Goal: Task Accomplishment & Management: Manage account settings

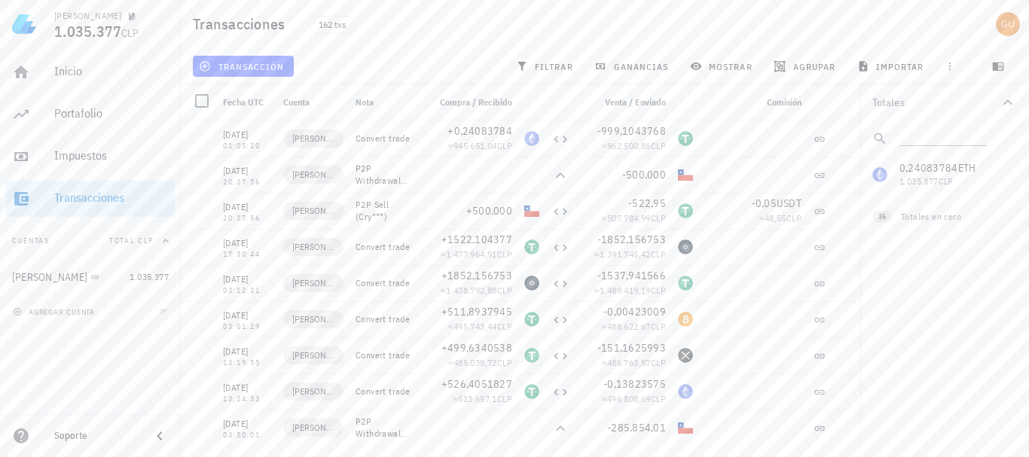
click at [260, 68] on span "transacción" at bounding box center [243, 66] width 82 height 12
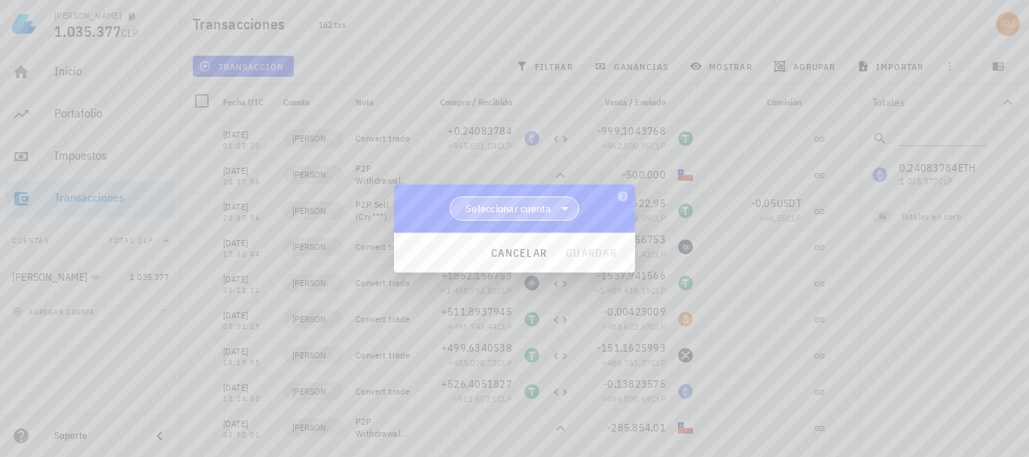
click at [535, 206] on span "Seleccionar cuenta" at bounding box center [508, 208] width 86 height 15
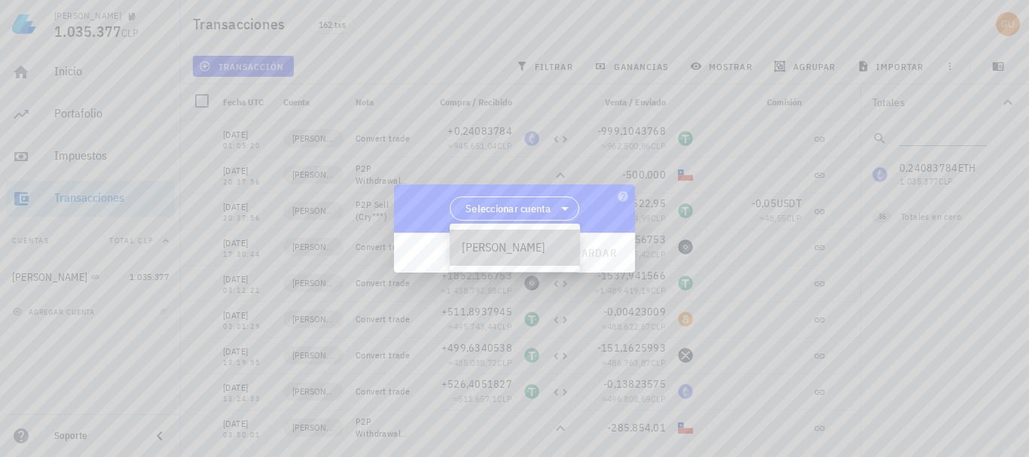
click at [522, 235] on div "[PERSON_NAME]" at bounding box center [515, 248] width 130 height 36
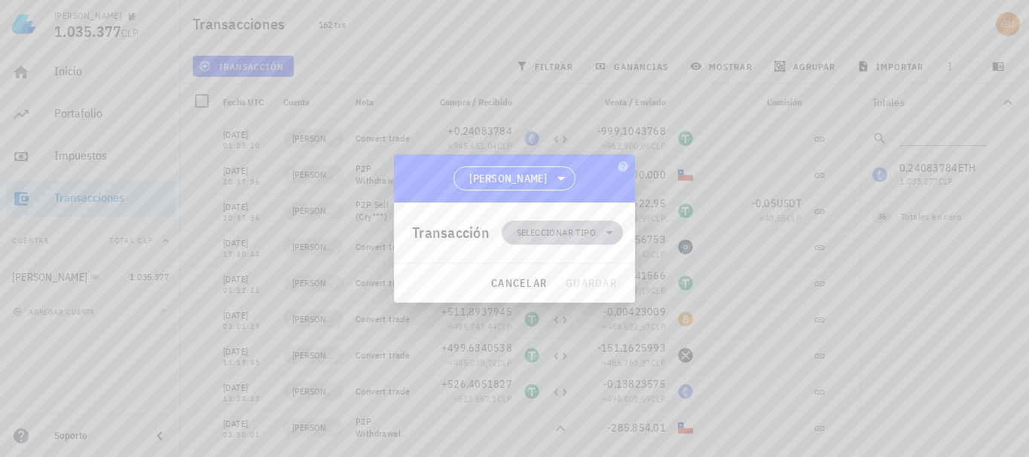
click at [558, 230] on span "Seleccionar tipo" at bounding box center [556, 232] width 79 height 15
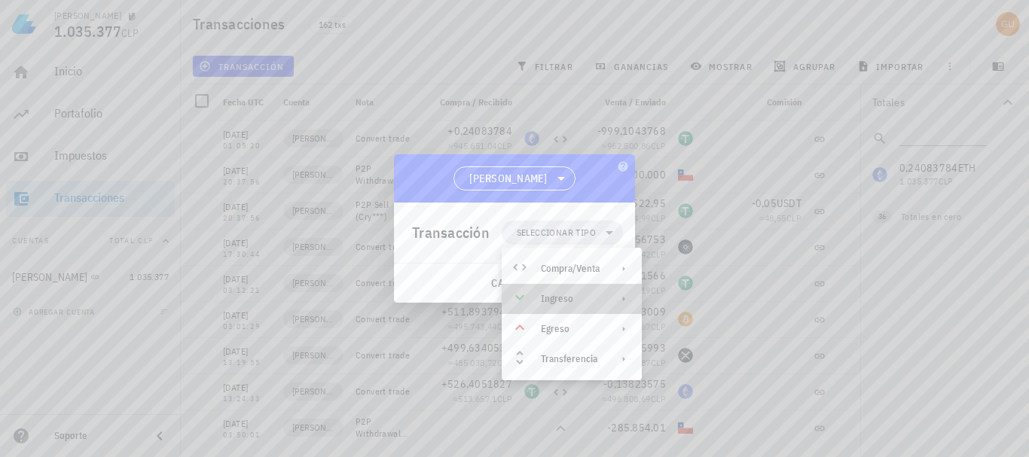
click at [577, 297] on div "Ingreso" at bounding box center [570, 299] width 59 height 12
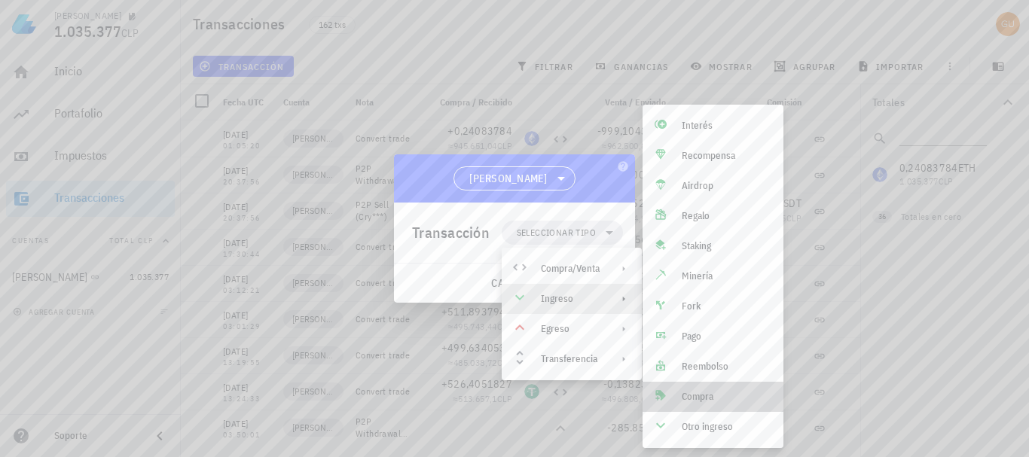
click at [715, 397] on div "Compra" at bounding box center [727, 397] width 90 height 12
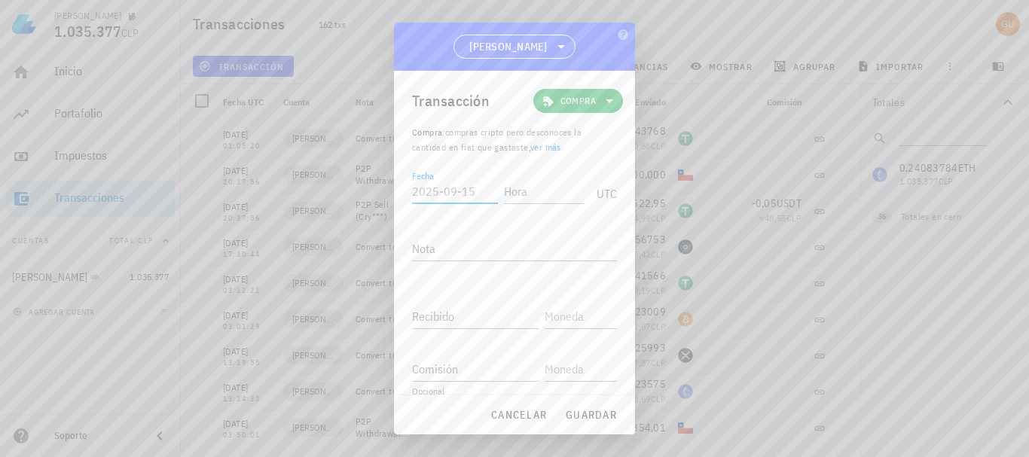
click at [447, 188] on input "Fecha" at bounding box center [455, 191] width 86 height 24
type input "[DATE]"
type input "12:00:00"
click at [475, 315] on input "Recibido" at bounding box center [475, 316] width 127 height 24
paste input "52483"
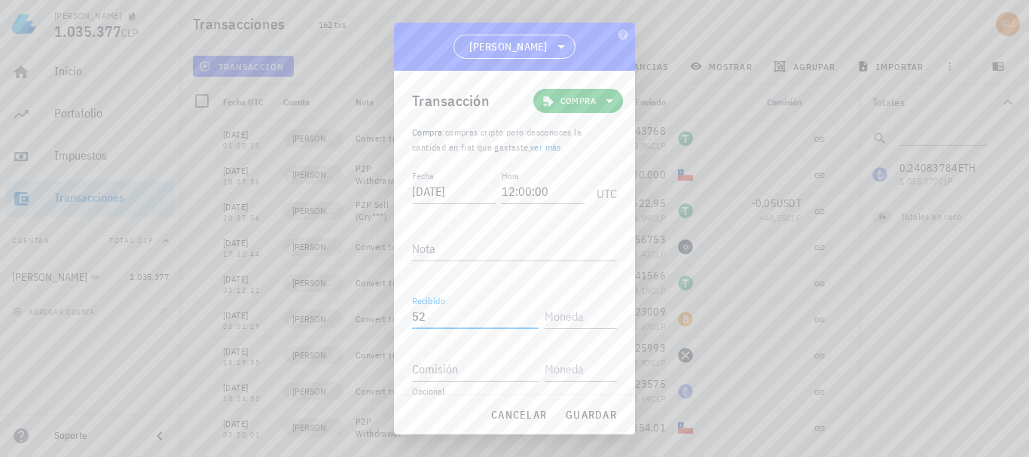
type input "5"
paste input "52483"
click at [425, 317] on input "52483" at bounding box center [475, 316] width 127 height 24
type input "52,483"
click at [552, 314] on input "text" at bounding box center [579, 316] width 69 height 24
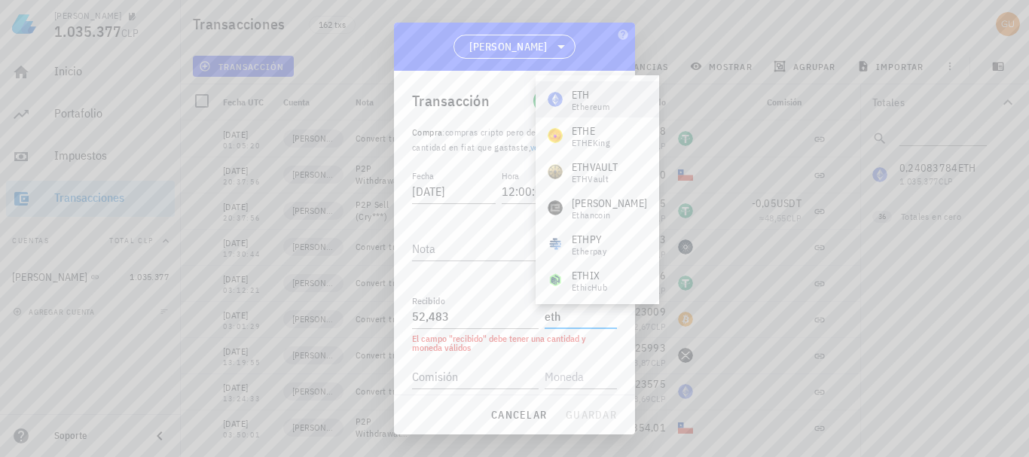
click at [600, 97] on div "ETH" at bounding box center [591, 94] width 38 height 15
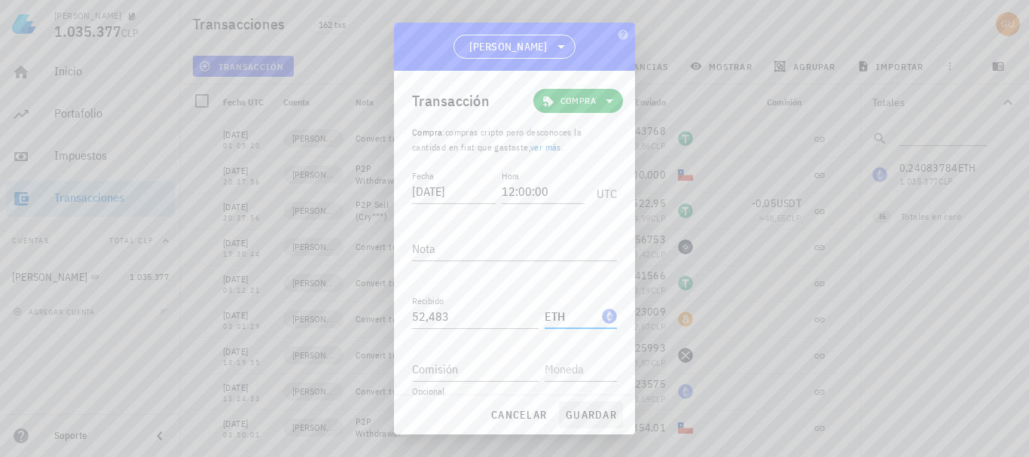
type input "ETH"
click at [587, 415] on span "guardar" at bounding box center [591, 415] width 52 height 14
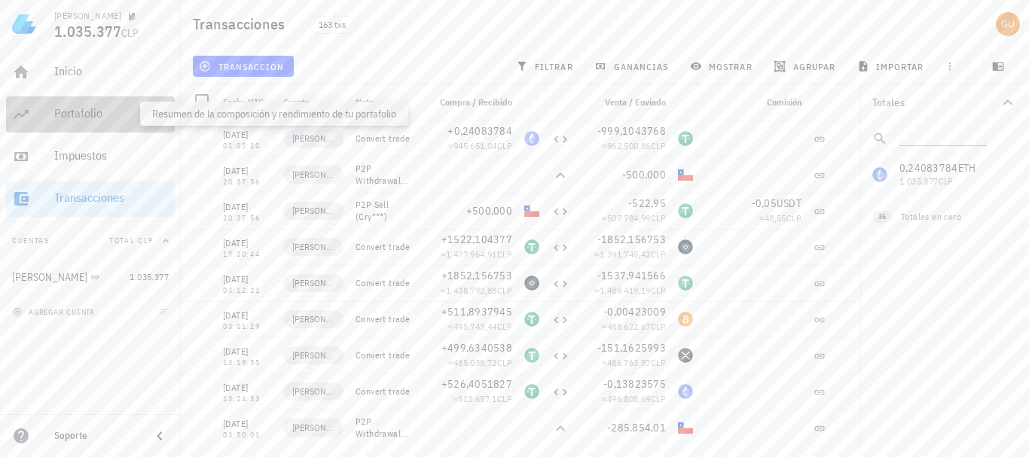
click at [99, 120] on div "Portafolio" at bounding box center [111, 113] width 114 height 14
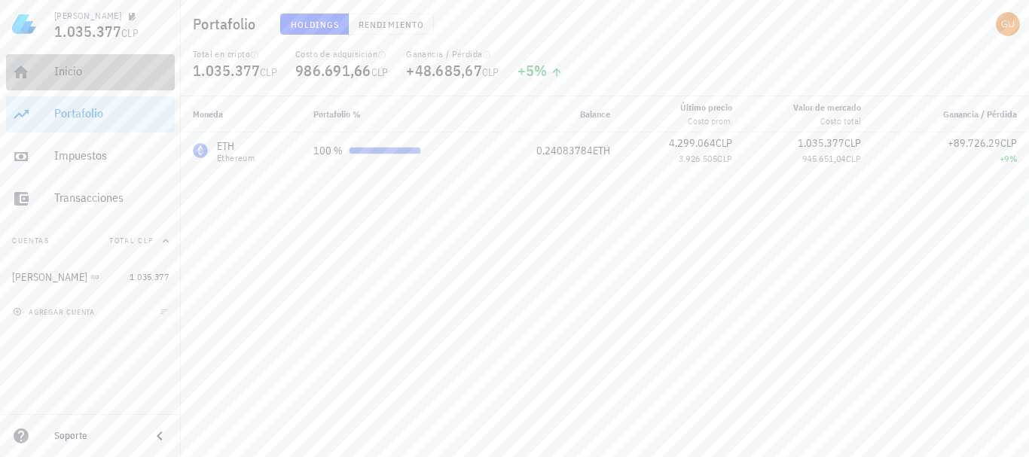
click at [105, 88] on div "Inicio" at bounding box center [111, 72] width 114 height 34
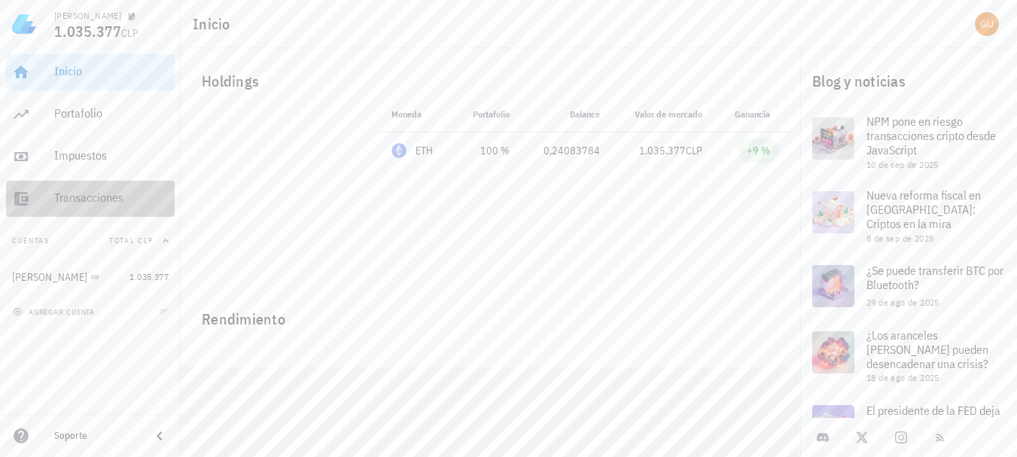
click at [110, 209] on div "Transacciones" at bounding box center [111, 199] width 114 height 34
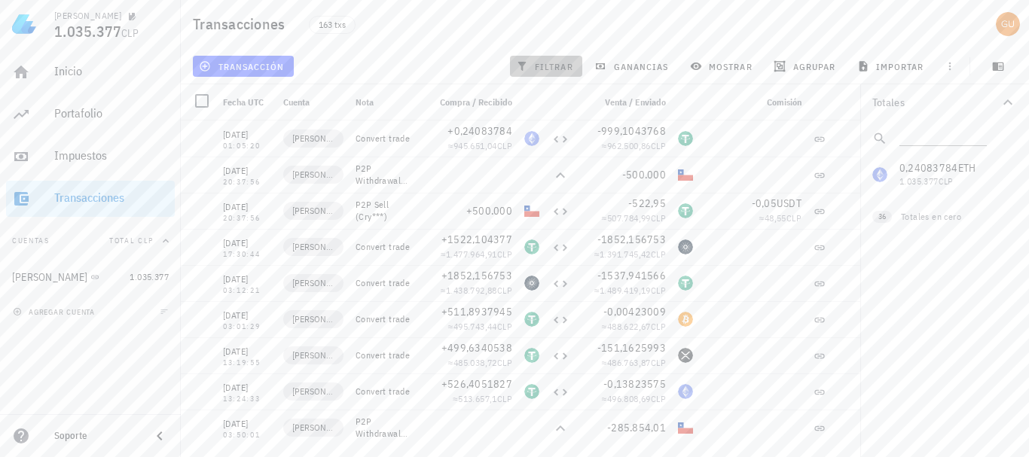
click at [545, 72] on button "filtrar" at bounding box center [546, 66] width 72 height 21
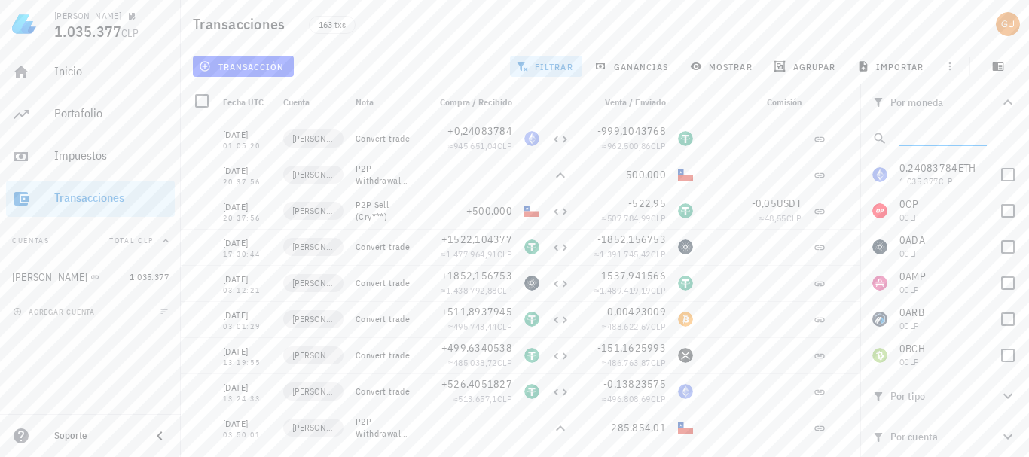
click at [932, 136] on input "text" at bounding box center [941, 136] width 84 height 20
type input "eth"
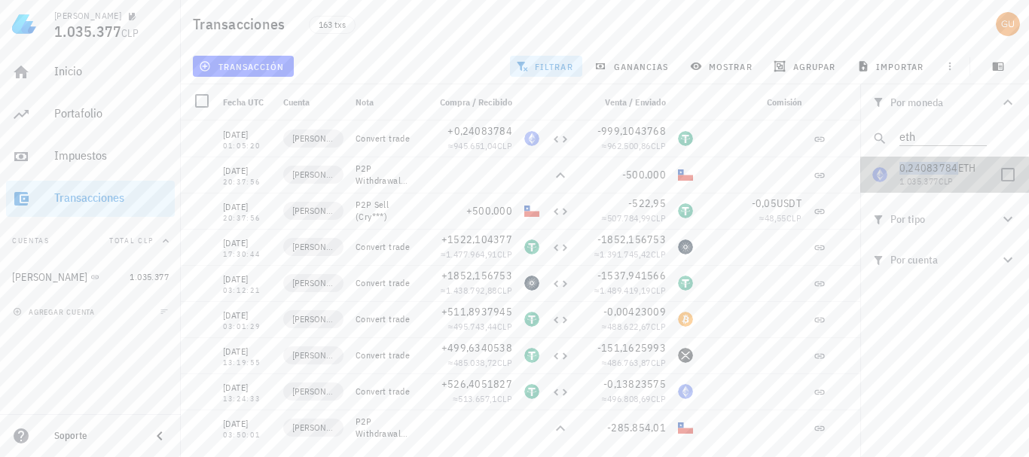
click at [927, 171] on span "0,24083784" at bounding box center [928, 168] width 59 height 14
checkbox input "true"
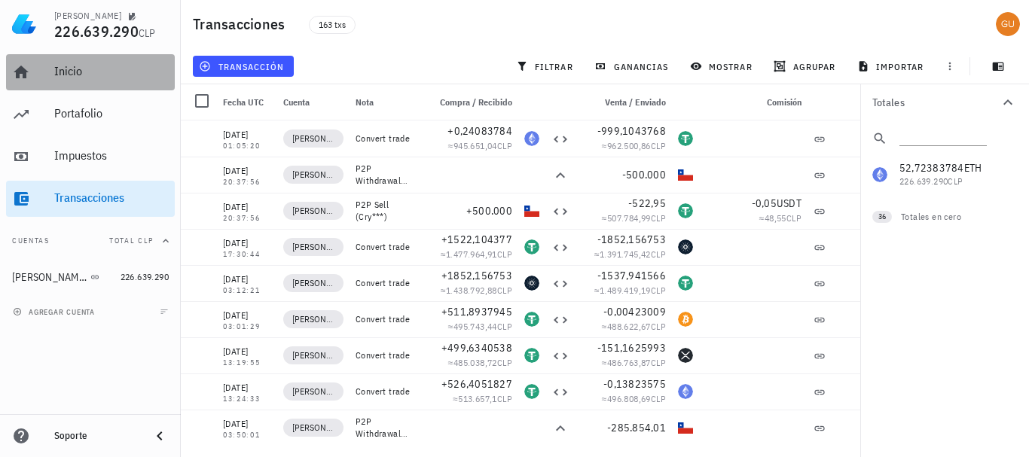
click at [87, 72] on div "Inicio" at bounding box center [111, 71] width 114 height 14
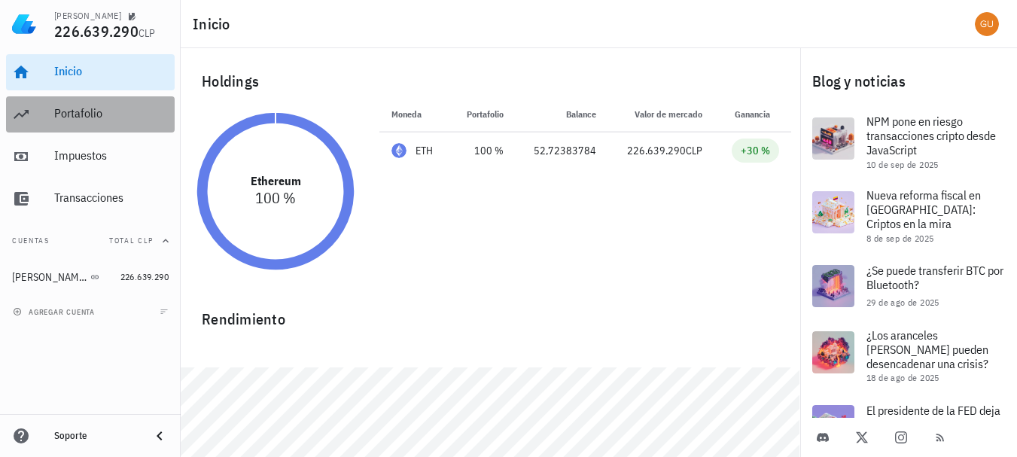
click at [84, 116] on div "Portafolio" at bounding box center [111, 113] width 114 height 14
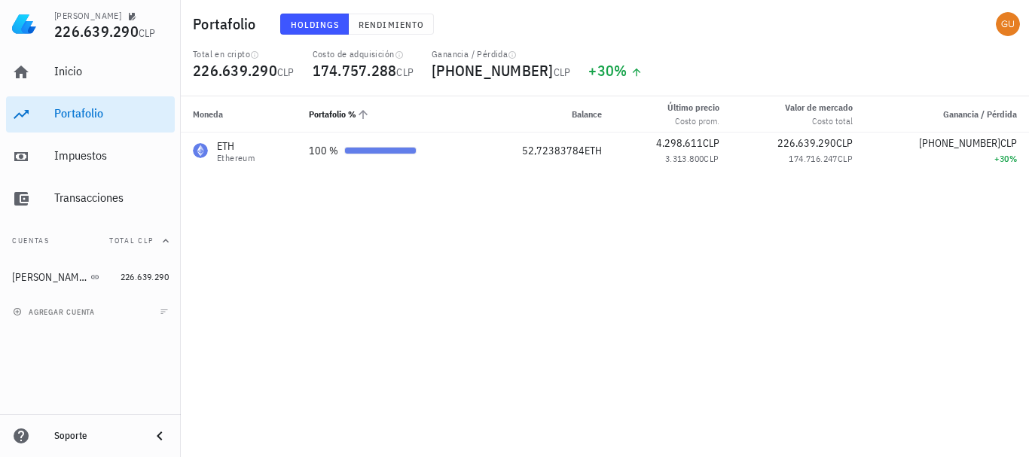
click at [471, 101] on th "Portafolio %" at bounding box center [385, 114] width 177 height 36
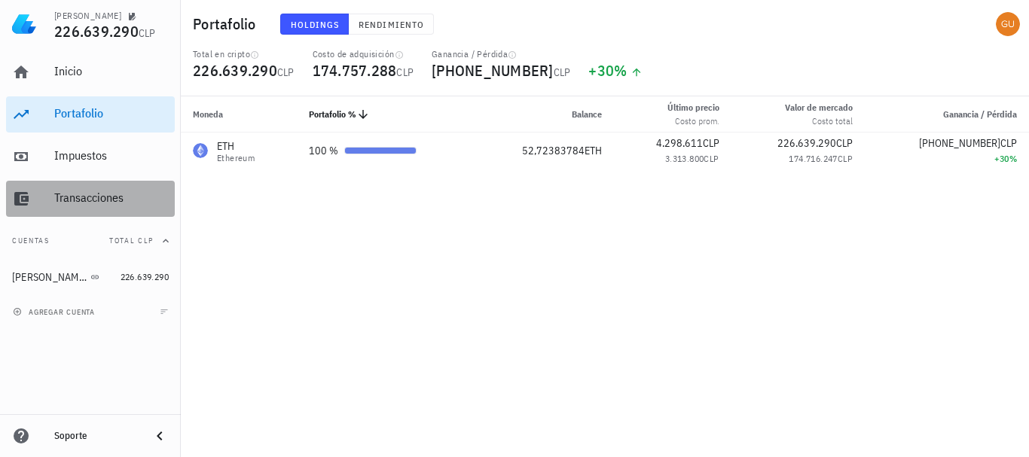
click at [91, 204] on div "Transacciones" at bounding box center [111, 198] width 114 height 14
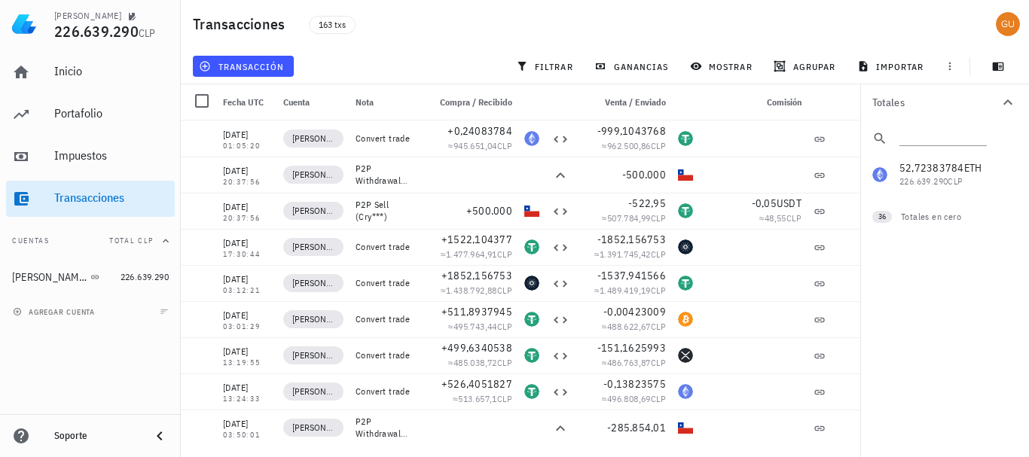
click at [941, 183] on div "52,72383784 ETH 226.639.290 CLP 0 OP 0 CLP 0 ADA 0 CLP 0 AMP 0 CLP 0 ARB 0 CLP …" at bounding box center [944, 175] width 169 height 36
click at [932, 170] on div "52,72383784 ETH 226.639.290 CLP 0 OP 0 CLP 0 ADA 0 CLP 0 AMP 0 CLP 0 ARB 0 CLP …" at bounding box center [944, 175] width 169 height 36
click at [940, 174] on div "52,72383784 ETH 226.639.290 CLP 0 OP 0 CLP 0 ADA 0 CLP 0 AMP 0 CLP 0 ARB 0 CLP …" at bounding box center [944, 175] width 169 height 36
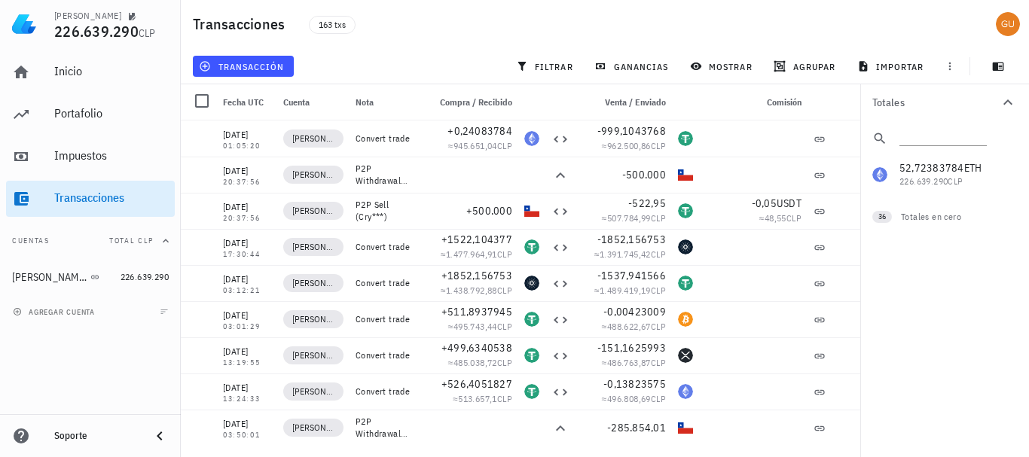
click at [940, 174] on div "52,72383784 ETH 226.639.290 CLP 0 OP 0 CLP 0 ADA 0 CLP 0 AMP 0 CLP 0 ARB 0 CLP …" at bounding box center [944, 175] width 169 height 36
click at [935, 176] on div "52,72383784 ETH 226.639.290 CLP 0 OP 0 CLP 0 ADA 0 CLP 0 AMP 0 CLP 0 ARB 0 CLP …" at bounding box center [944, 175] width 169 height 36
click at [550, 65] on span "filtrar" at bounding box center [546, 66] width 54 height 12
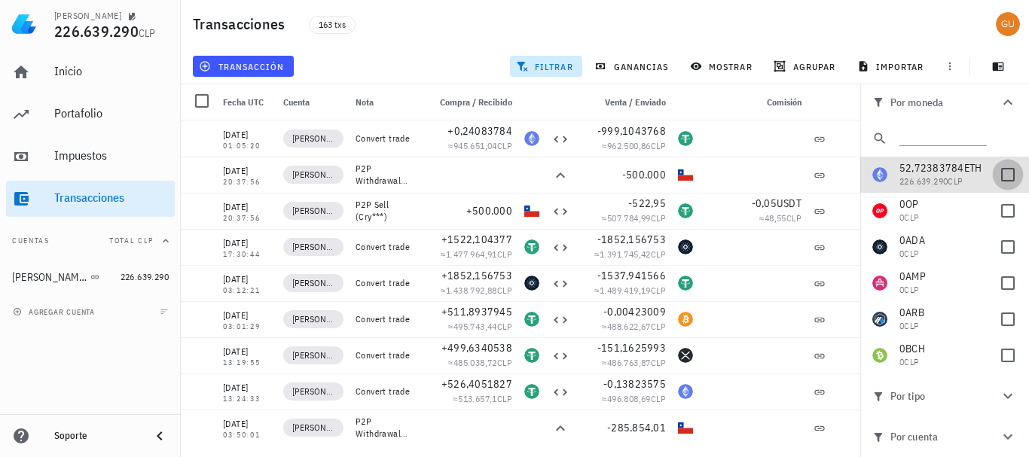
click at [996, 178] on div at bounding box center [1008, 175] width 26 height 26
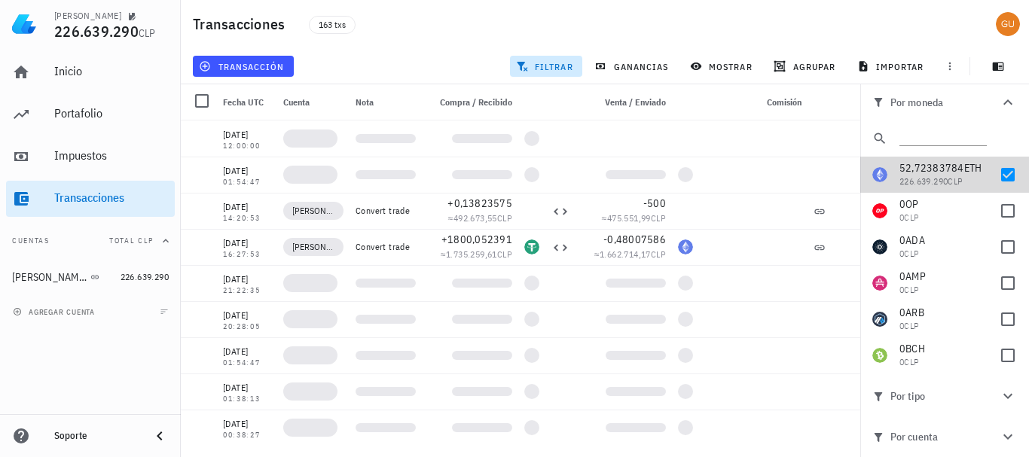
click at [928, 170] on span "52,72383784" at bounding box center [931, 168] width 65 height 14
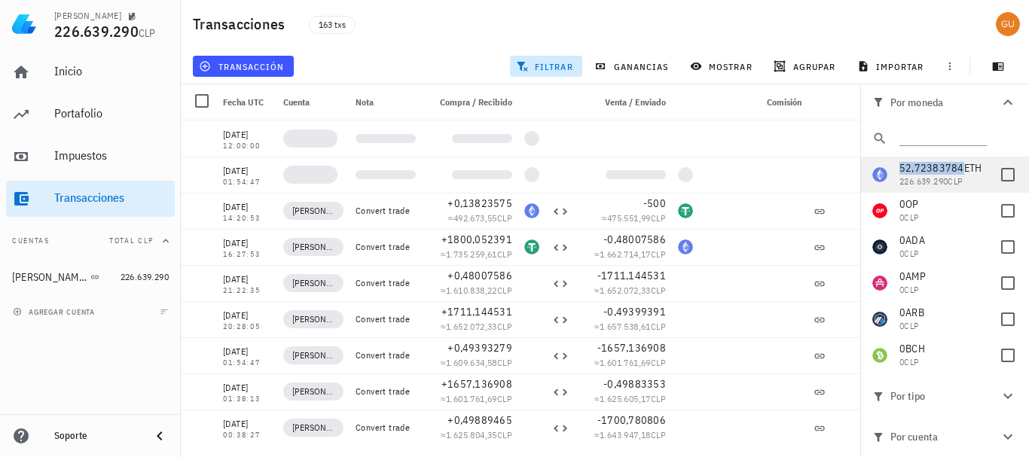
checkbox input "false"
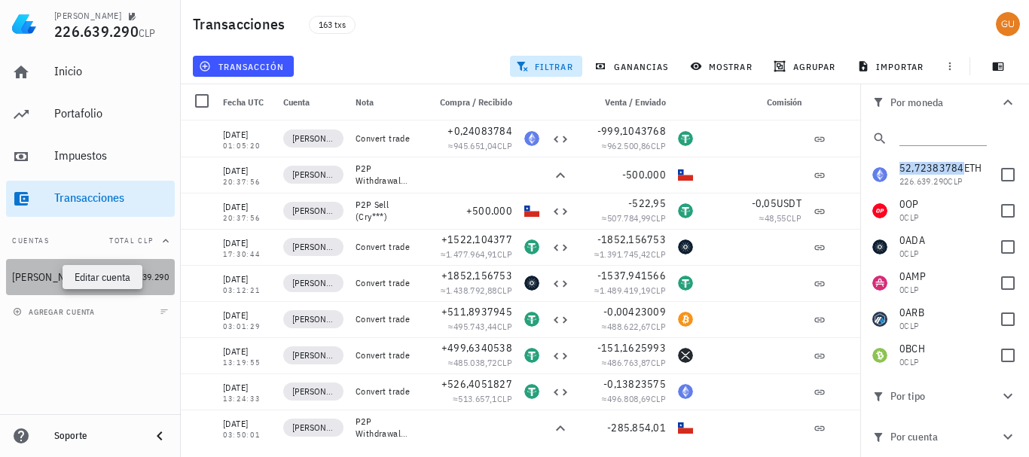
click at [105, 281] on icon "button" at bounding box center [109, 277] width 9 height 9
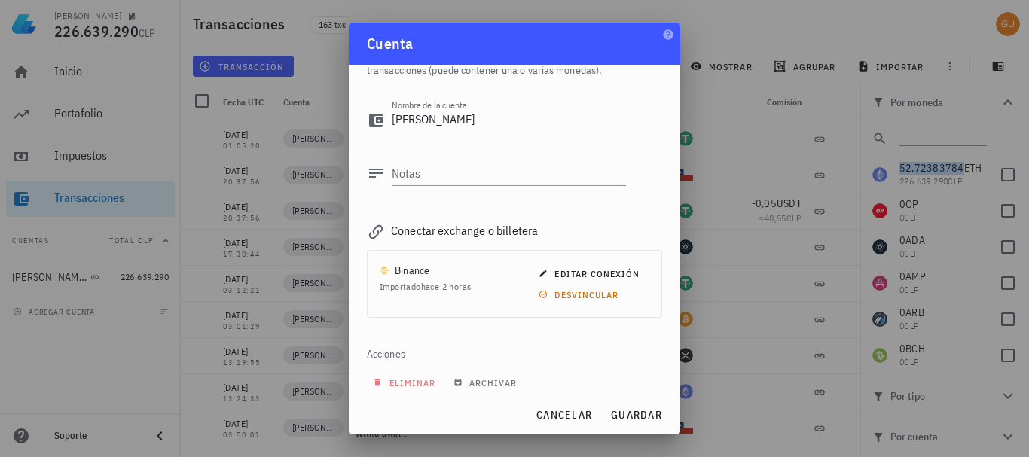
scroll to position [68, 0]
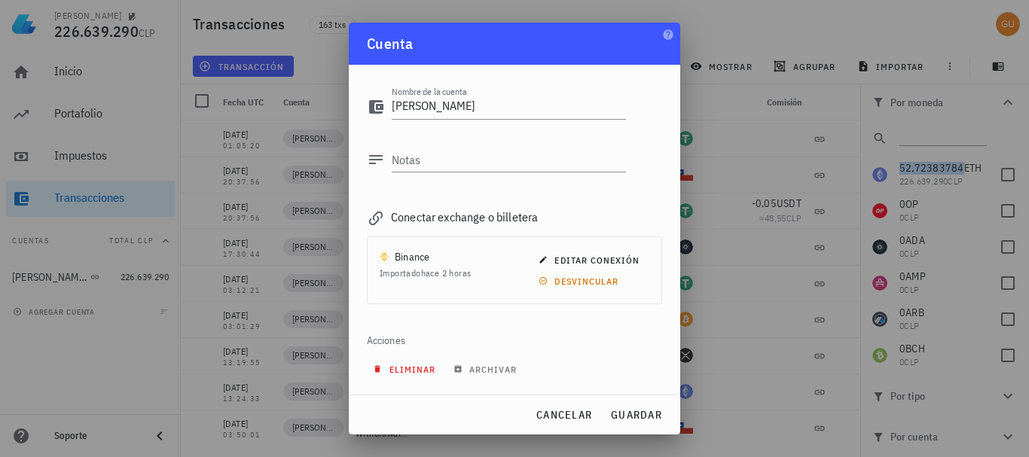
click at [415, 377] on button "eliminar" at bounding box center [406, 368] width 78 height 21
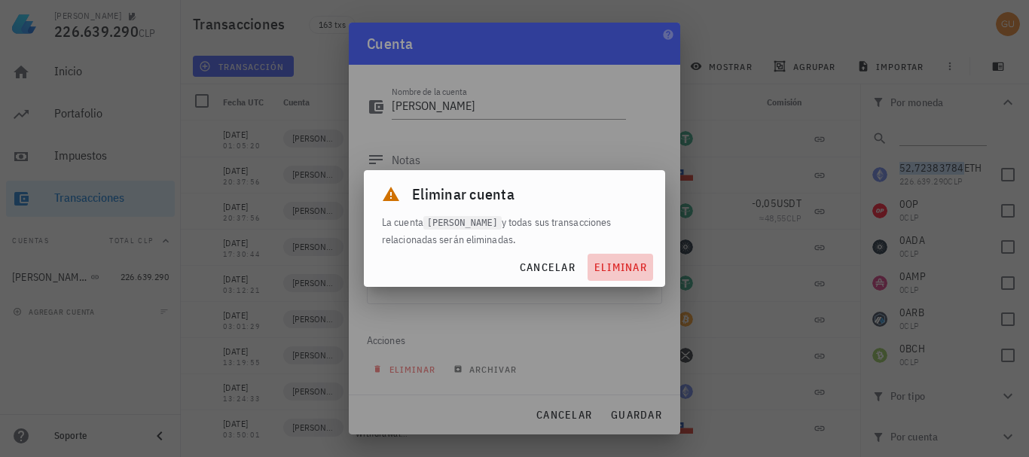
click at [632, 264] on span "eliminar" at bounding box center [619, 268] width 53 height 14
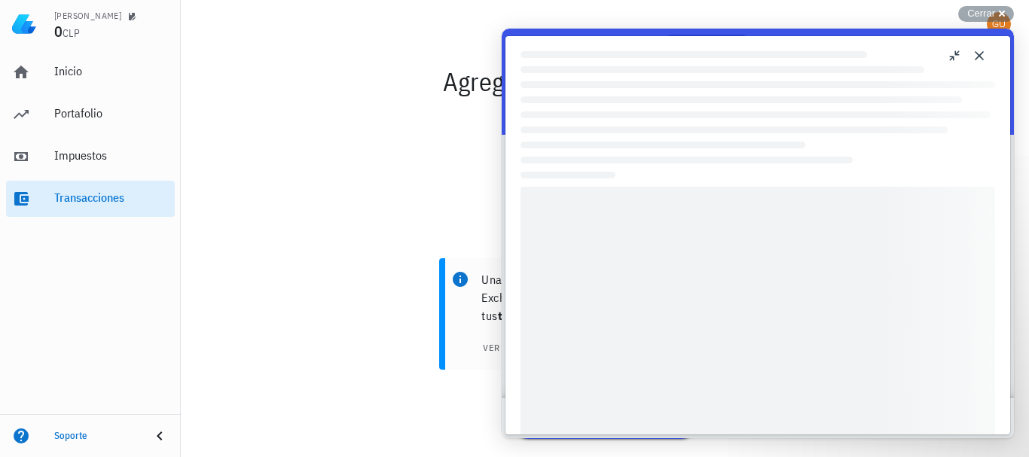
scroll to position [0, 0]
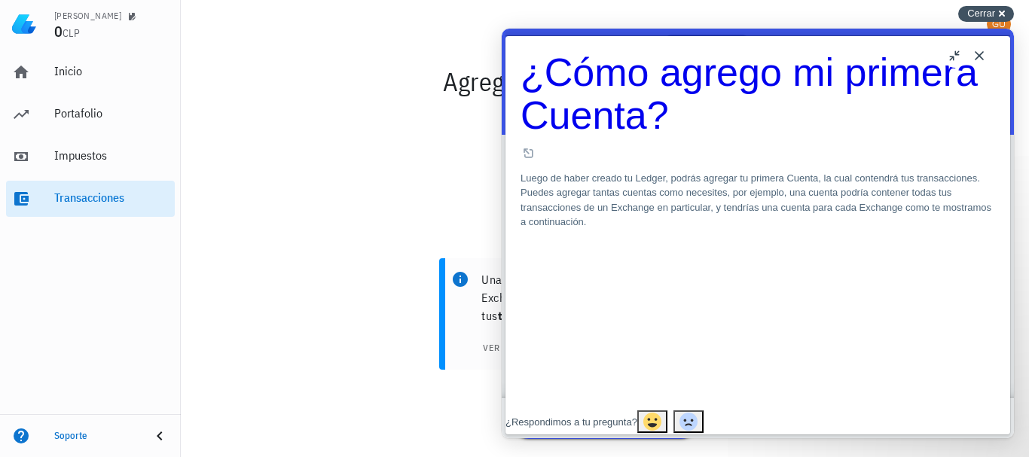
click at [974, 8] on span "Cerrar" at bounding box center [981, 13] width 28 height 11
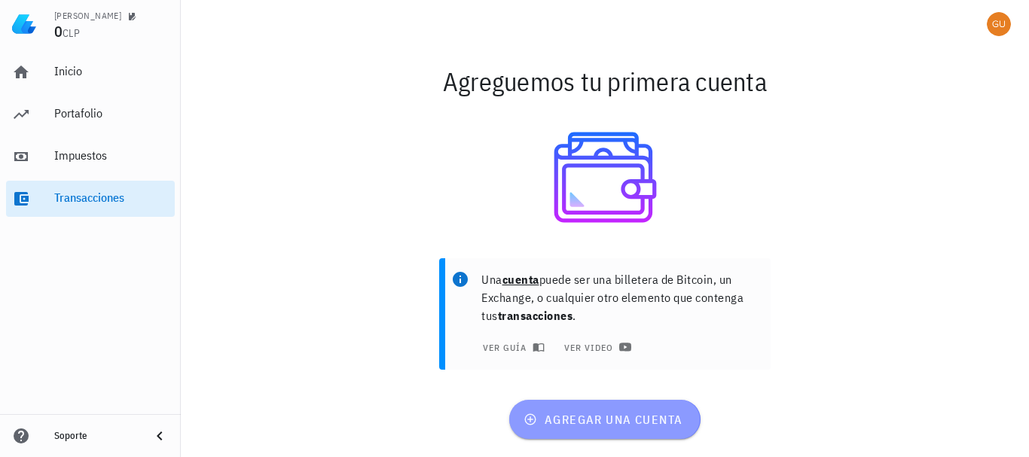
click at [596, 419] on span "agregar una cuenta" at bounding box center [604, 419] width 156 height 15
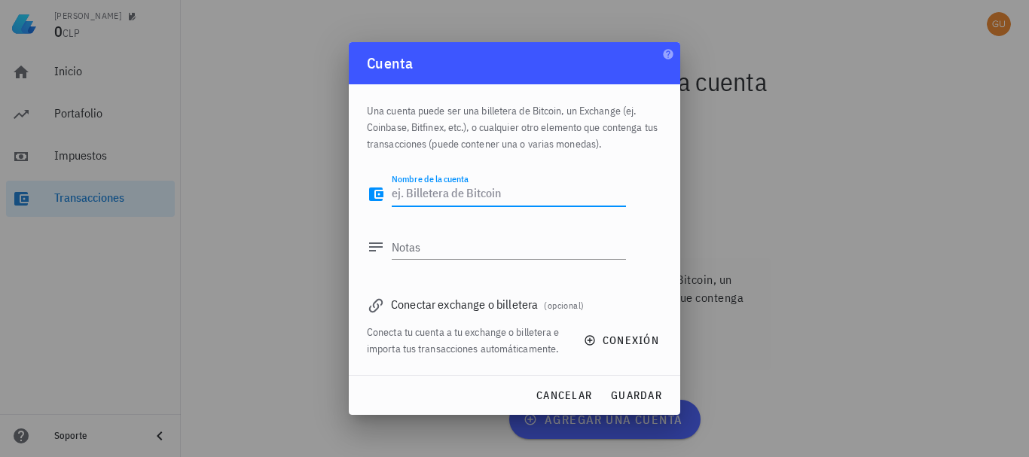
click at [469, 188] on textarea "Nombre de la cuenta" at bounding box center [509, 194] width 234 height 24
type textarea "[PERSON_NAME]"
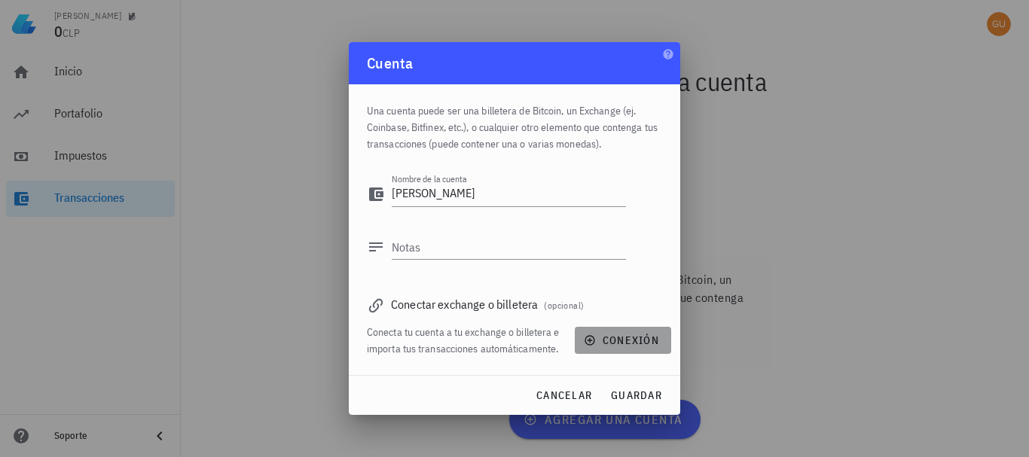
click at [612, 343] on span "conexión" at bounding box center [623, 341] width 72 height 14
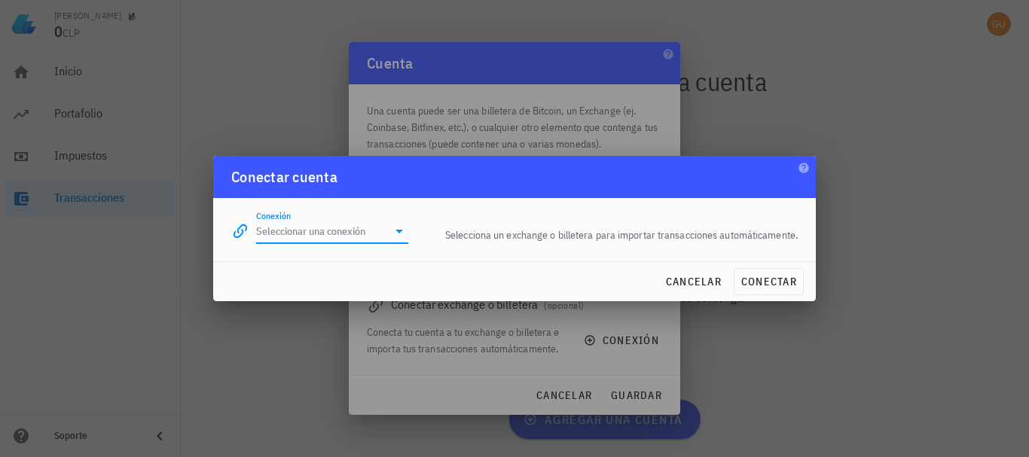
click at [358, 227] on input "Conexión" at bounding box center [321, 231] width 131 height 24
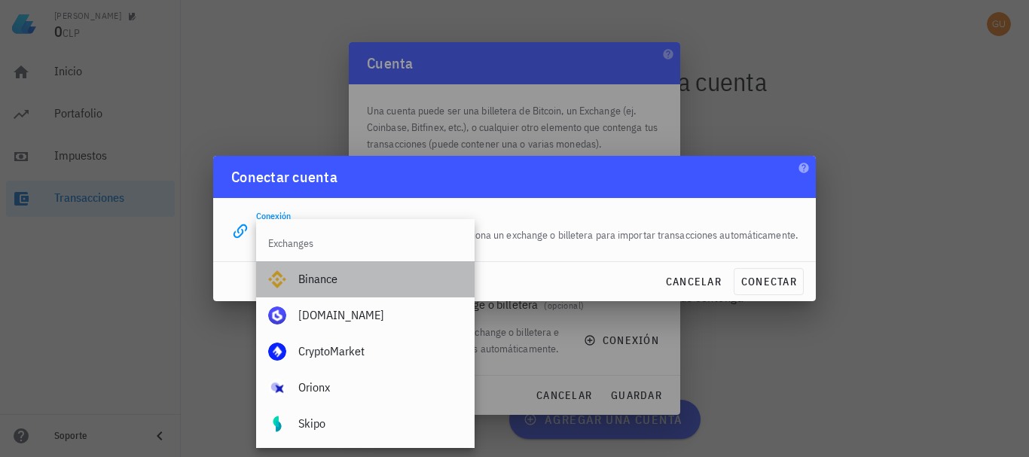
click at [319, 276] on div "Binance" at bounding box center [380, 279] width 164 height 14
type input "Binance"
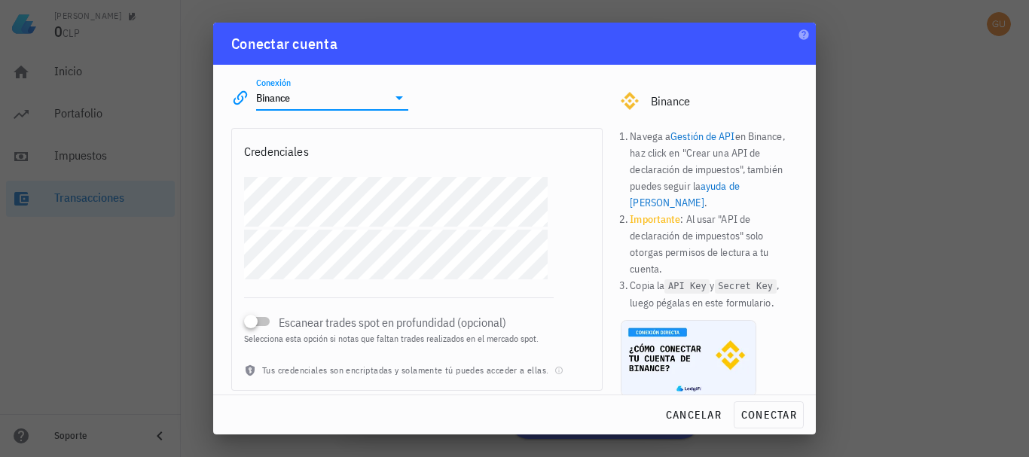
click at [404, 175] on div "Credenciales Escanear trades spot en profundidad (opcional) Selecciona esta opc…" at bounding box center [416, 259] width 371 height 263
